Goal: Transaction & Acquisition: Subscribe to service/newsletter

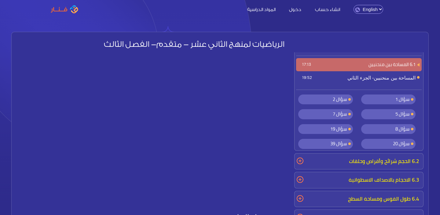
scroll to position [24, 0]
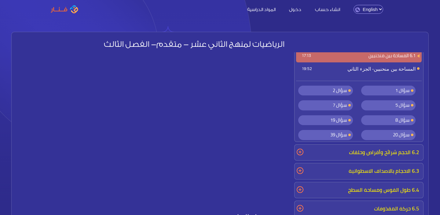
click at [379, 91] on span "سؤال 1" at bounding box center [388, 91] width 54 height 10
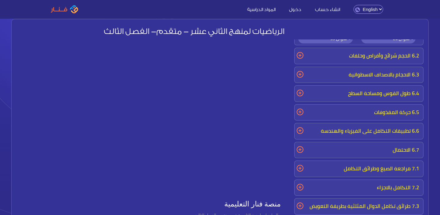
scroll to position [0, 0]
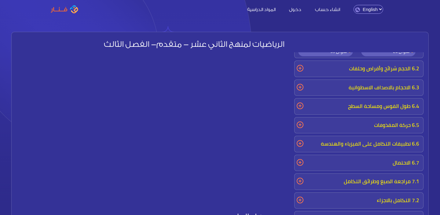
click at [299, 10] on link "دخول" at bounding box center [295, 9] width 24 height 6
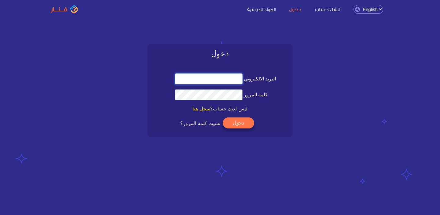
click at [224, 83] on input "البريد الالكتروني" at bounding box center [209, 78] width 68 height 11
paste input "[EMAIL_ADDRESS][DOMAIN_NAME]"
type input "[EMAIL_ADDRESS][DOMAIN_NAME]"
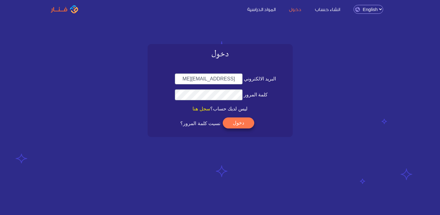
click at [242, 123] on button "دخول" at bounding box center [238, 122] width 31 height 11
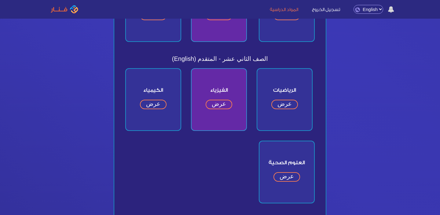
scroll to position [213, 0]
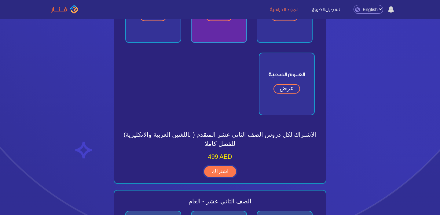
click at [222, 166] on link "اشتراك" at bounding box center [220, 171] width 32 height 11
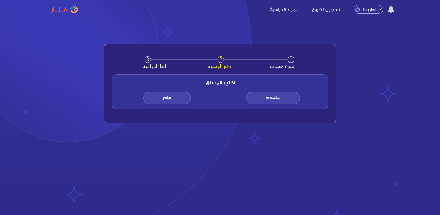
click at [274, 98] on span "متقدم" at bounding box center [273, 98] width 54 height 13
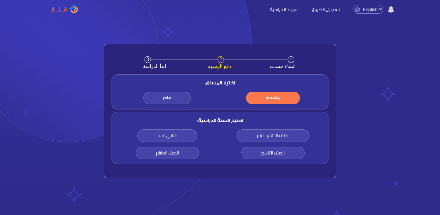
click at [177, 99] on span "عام" at bounding box center [167, 98] width 48 height 13
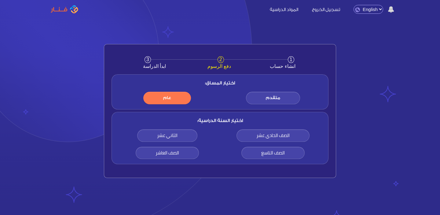
click at [276, 97] on span "متقدم" at bounding box center [273, 98] width 54 height 13
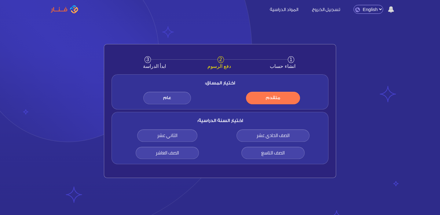
click at [160, 94] on span "عام" at bounding box center [167, 98] width 48 height 13
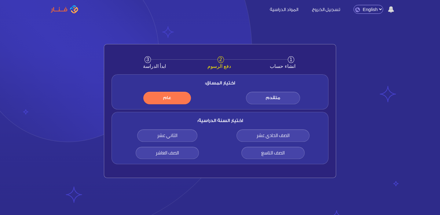
click at [175, 94] on span "عام" at bounding box center [167, 98] width 48 height 13
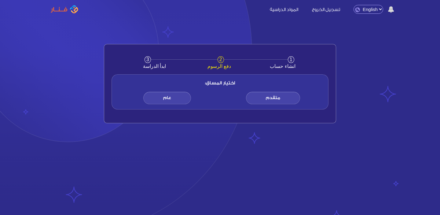
click at [171, 98] on span "عام" at bounding box center [167, 98] width 48 height 13
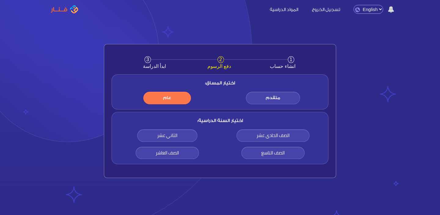
click at [171, 135] on span "الثاني عشر" at bounding box center [167, 135] width 60 height 13
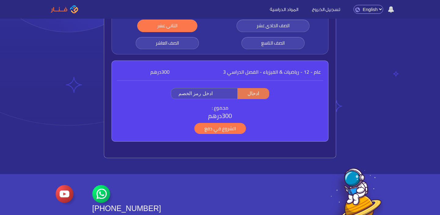
scroll to position [111, 0]
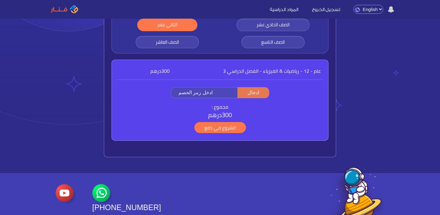
click at [220, 130] on span "الشروع في دفع" at bounding box center [220, 127] width 52 height 11
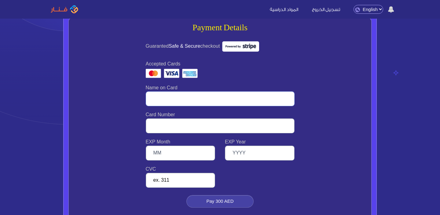
click at [204, 97] on input "text" at bounding box center [220, 98] width 149 height 15
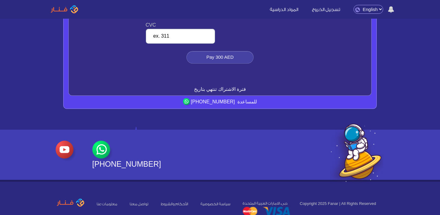
scroll to position [0, 0]
